Goal: Navigation & Orientation: Find specific page/section

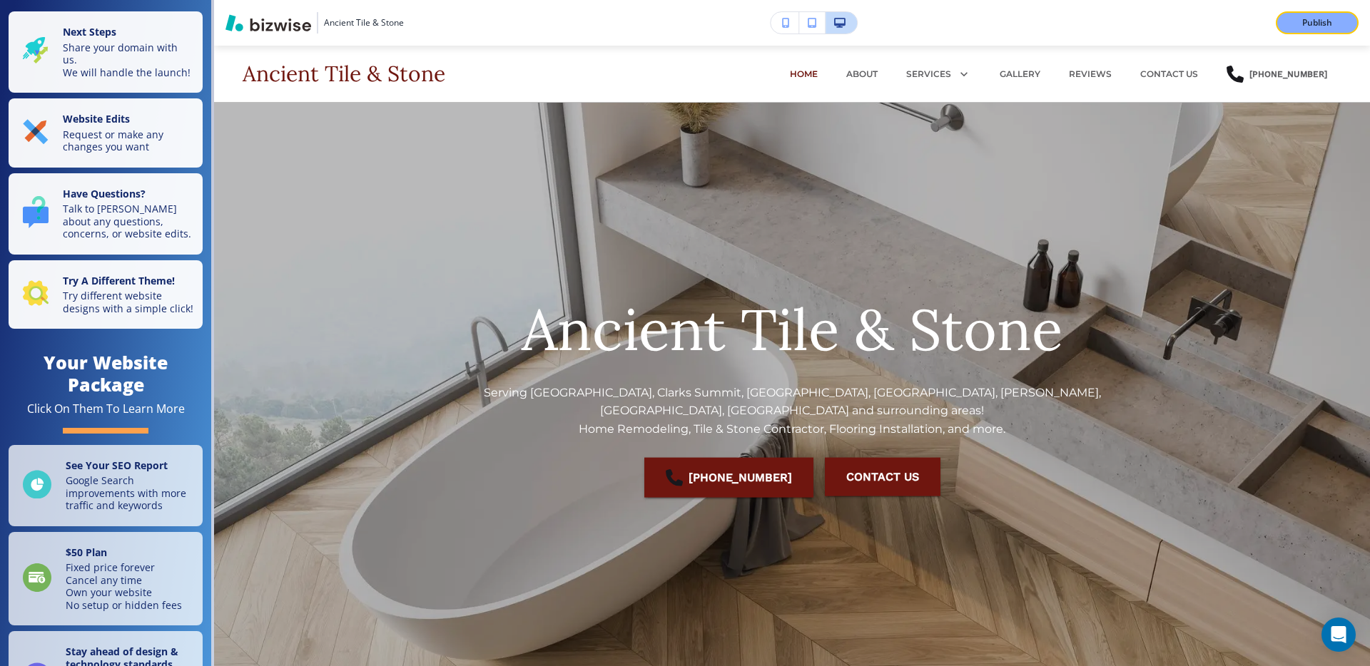
scroll to position [654, 0]
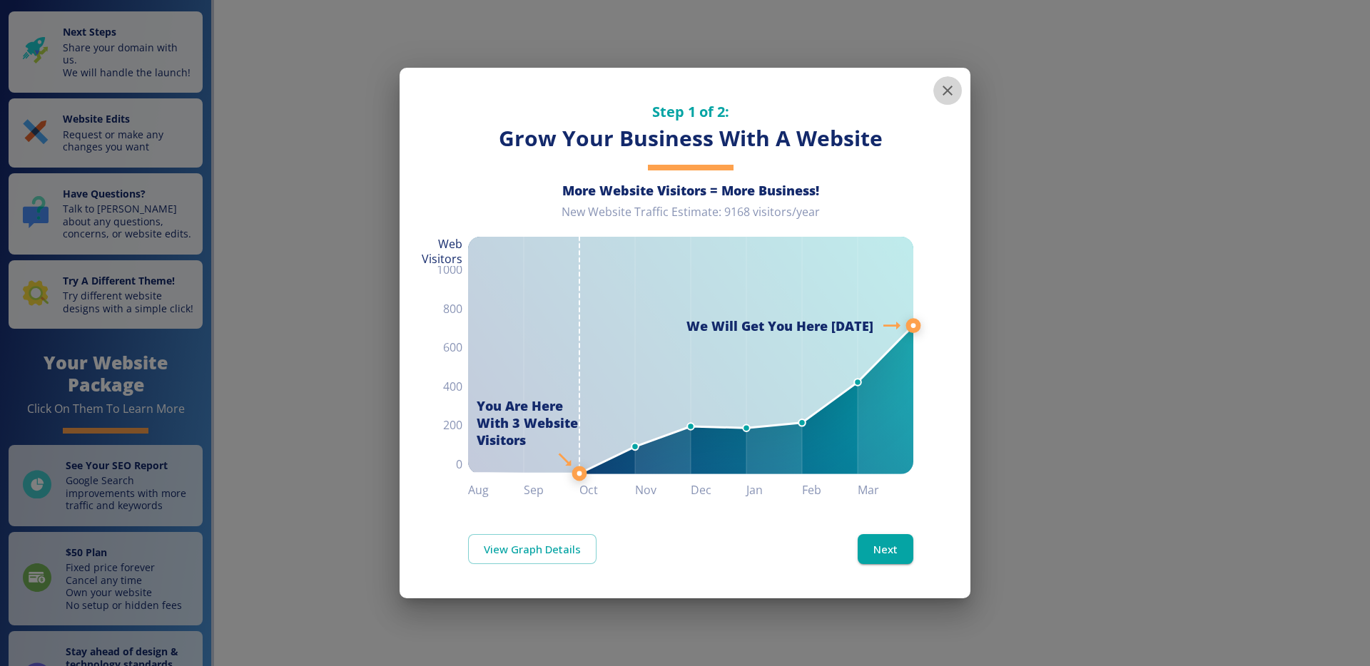
click at [958, 92] on button "button" at bounding box center [947, 90] width 29 height 29
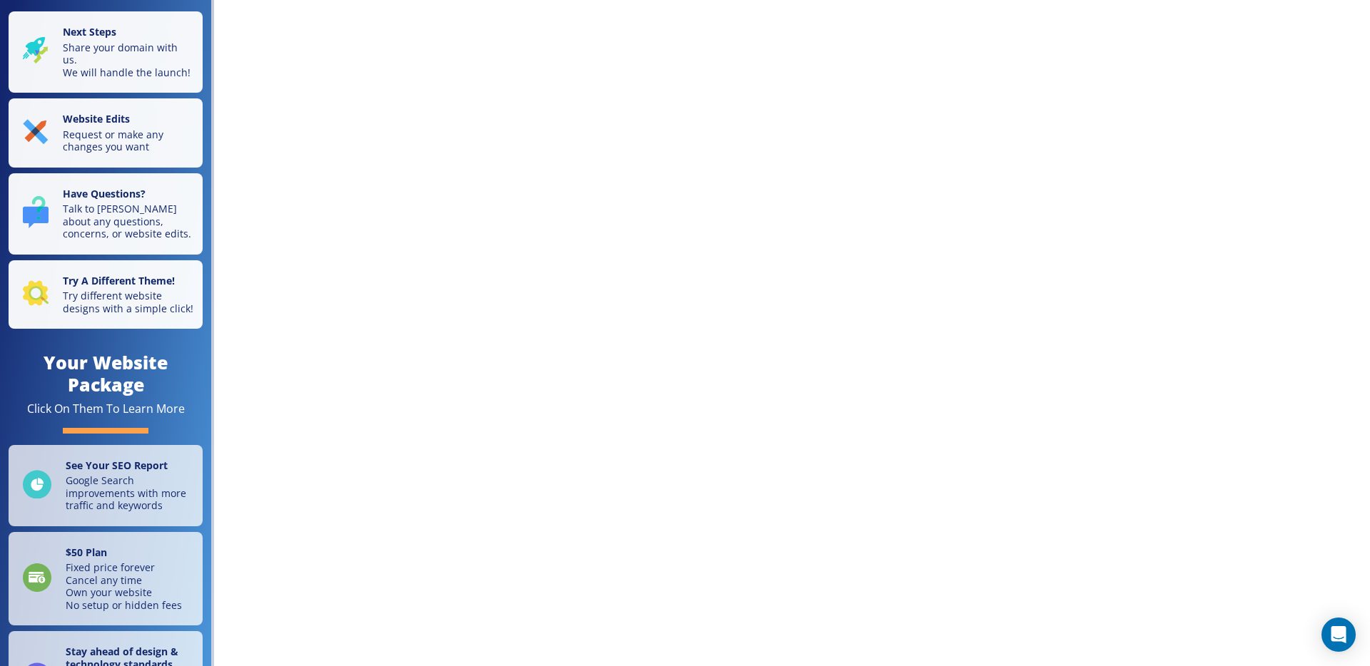
click at [976, 121] on div "Next Steps Share your domain with us. We will handle the launch! Website Edits …" at bounding box center [685, 333] width 1370 height 666
click at [826, 201] on div "Next Steps Share your domain with us. We will handle the launch! Website Edits …" at bounding box center [685, 333] width 1370 height 666
